Goal: Task Accomplishment & Management: Use online tool/utility

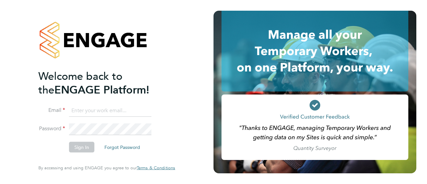
click at [76, 113] on input at bounding box center [110, 110] width 82 height 12
type input "[EMAIL_ADDRESS][PERSON_NAME][PERSON_NAME][DOMAIN_NAME]"
click at [85, 146] on button "Sign In" at bounding box center [81, 147] width 25 height 11
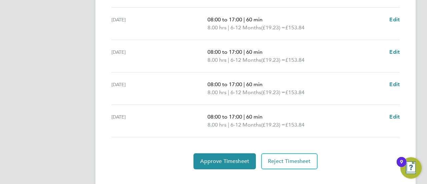
scroll to position [294, 0]
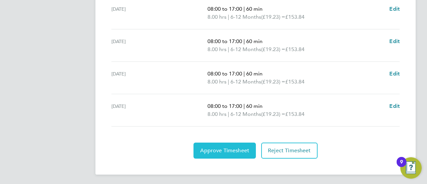
click at [217, 151] on span "Approve Timesheet" at bounding box center [224, 150] width 49 height 7
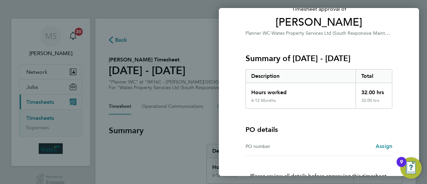
scroll to position [89, 0]
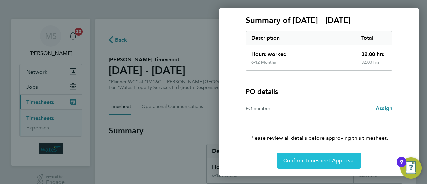
click at [300, 160] on span "Confirm Timesheet Approval" at bounding box center [318, 160] width 71 height 7
